Goal: Task Accomplishment & Management: Manage account settings

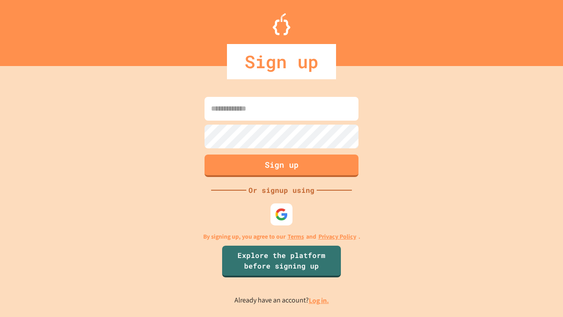
click at [319, 300] on link "Log in." at bounding box center [319, 299] width 20 height 9
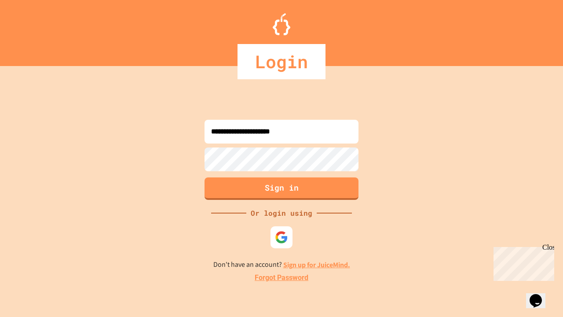
type input "**********"
